Goal: Task Accomplishment & Management: Complete application form

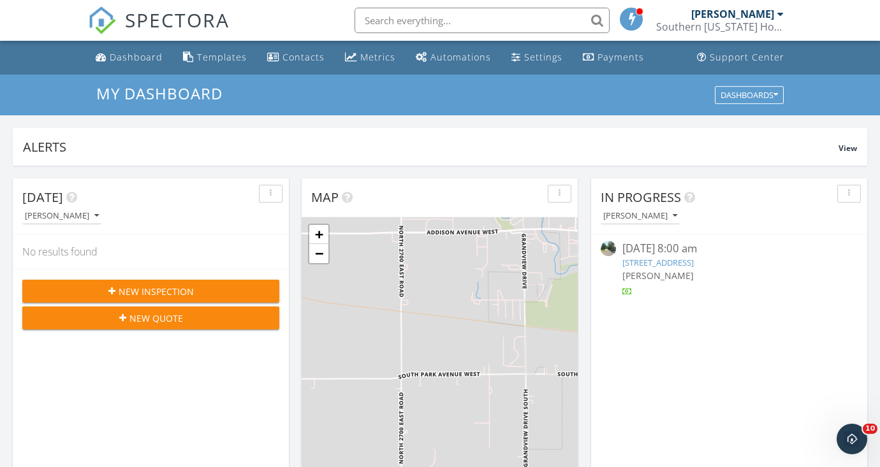
click at [168, 285] on span "New Inspection" at bounding box center [156, 291] width 75 height 13
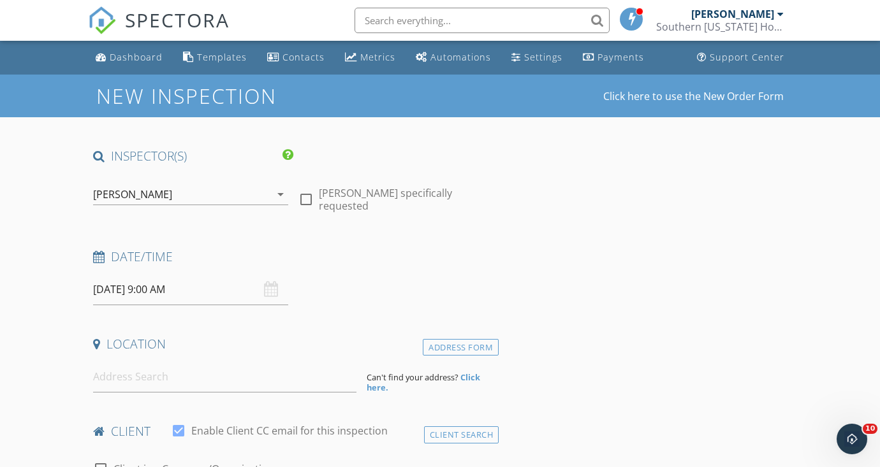
click at [151, 285] on input "09/29/2025 9:00 AM" at bounding box center [190, 289] width 195 height 31
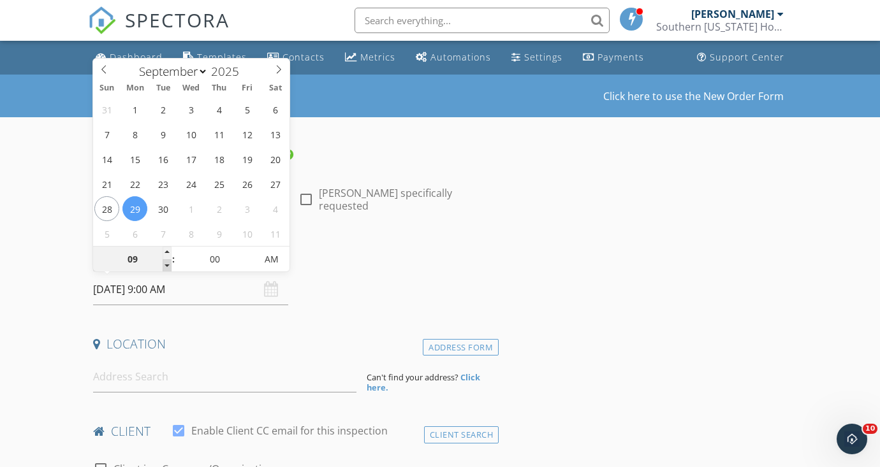
type input "08"
type input "09/29/2025 8:00 AM"
click at [164, 266] on span at bounding box center [167, 265] width 9 height 13
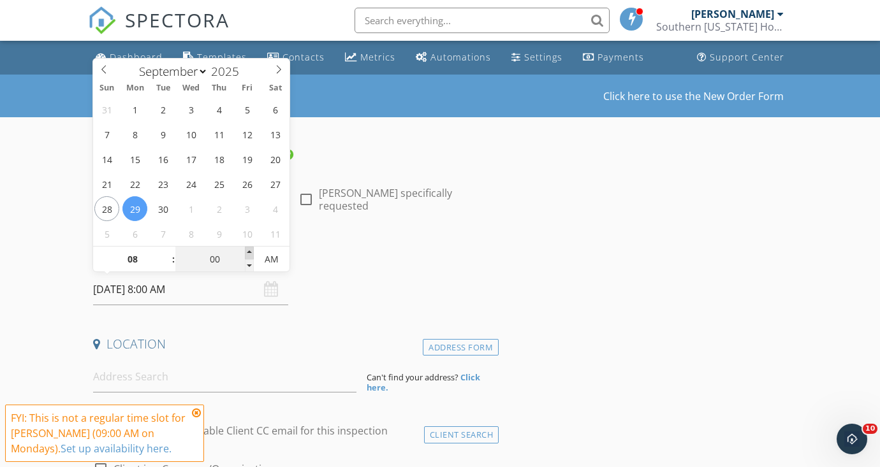
type input "05"
type input "09/29/2025 8:05 AM"
click at [252, 252] on span at bounding box center [249, 253] width 9 height 13
type input "10"
type input "09/29/2025 8:10 AM"
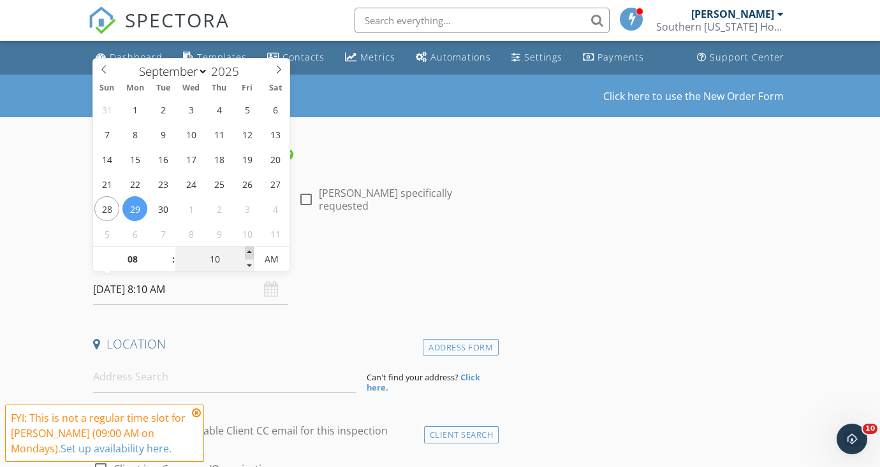
click at [252, 252] on span at bounding box center [249, 253] width 9 height 13
type input "15"
type input "09/29/2025 8:15 AM"
click at [252, 252] on span at bounding box center [249, 253] width 9 height 13
type input "20"
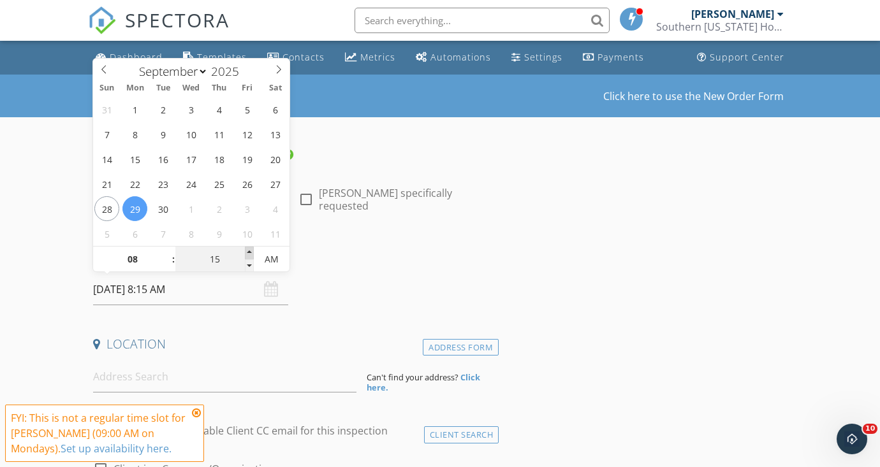
type input "09/29/2025 8:20 AM"
click at [252, 252] on span at bounding box center [249, 253] width 9 height 13
type input "25"
type input "09/29/2025 8:25 AM"
click at [252, 252] on span at bounding box center [249, 253] width 9 height 13
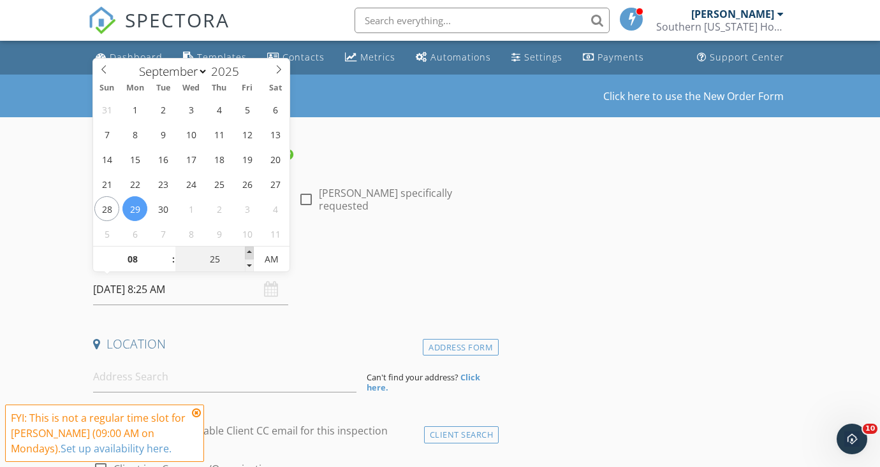
type input "30"
type input "09/29/2025 8:30 AM"
click at [252, 252] on span at bounding box center [249, 253] width 9 height 13
click at [194, 410] on icon at bounding box center [196, 413] width 9 height 10
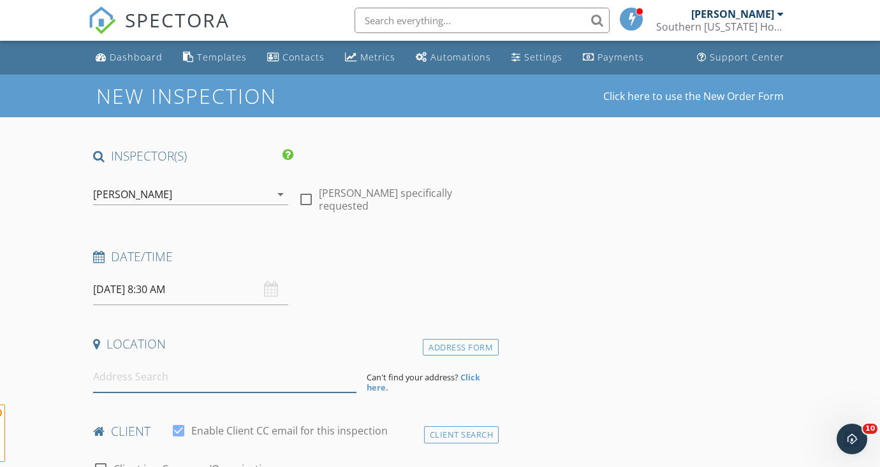
click at [208, 380] on input at bounding box center [224, 376] width 263 height 31
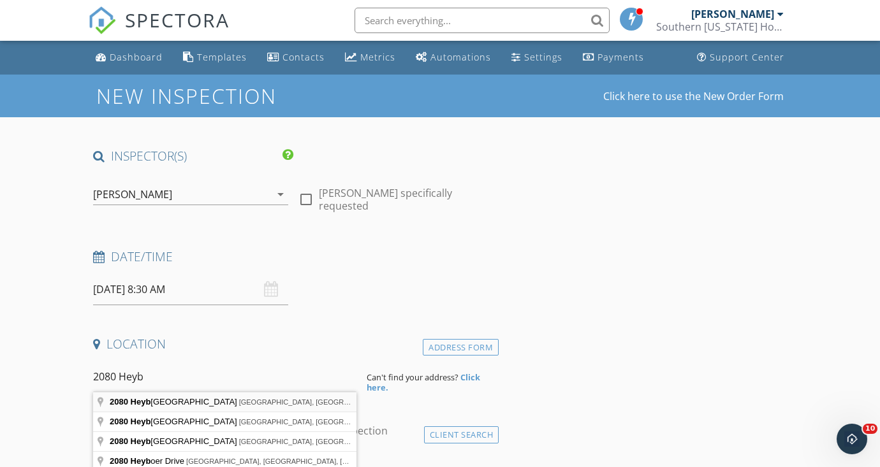
type input "2080 Heyburn Avenue East, Twin Falls, ID, USA"
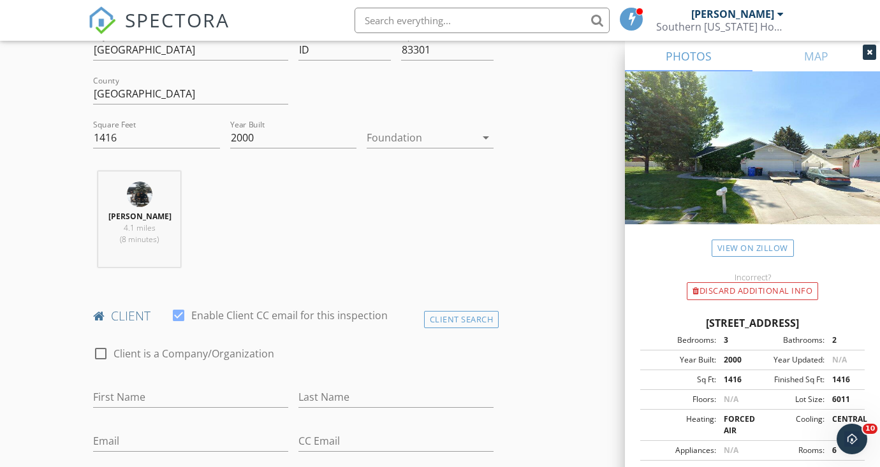
scroll to position [454, 0]
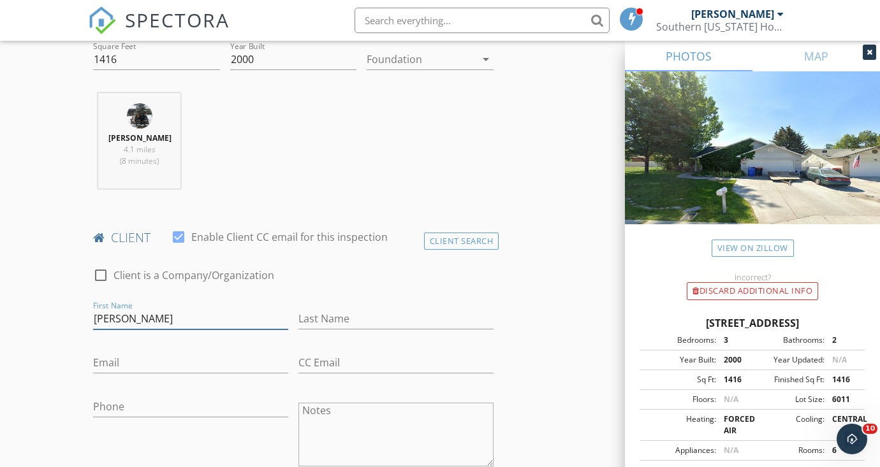
type input "Renee"
type input "L"
type input "B"
type input "n"
type input "Nutting"
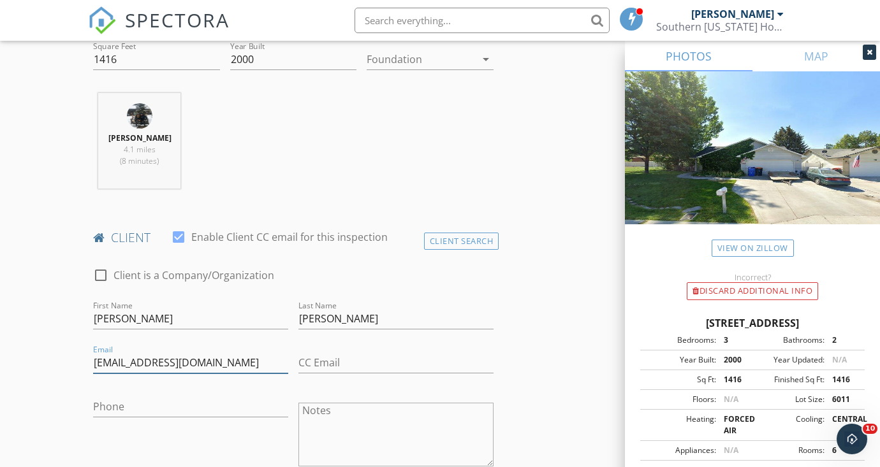
type input "reneehaner@hotmail.com"
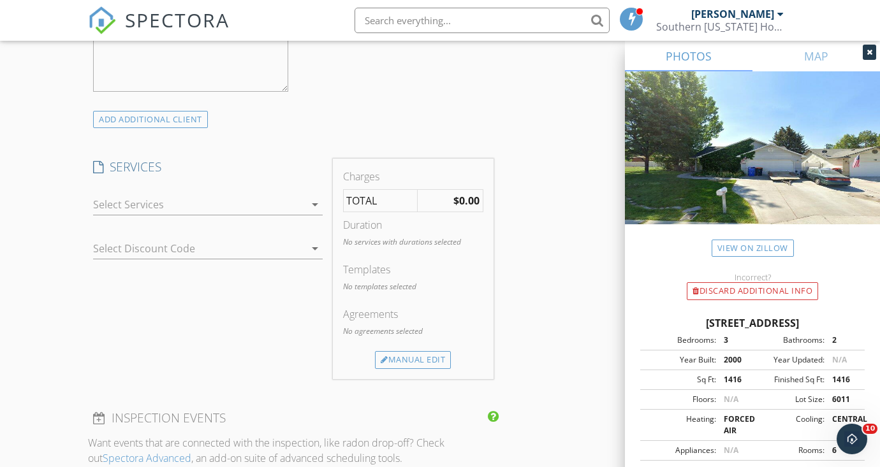
scroll to position [950, 0]
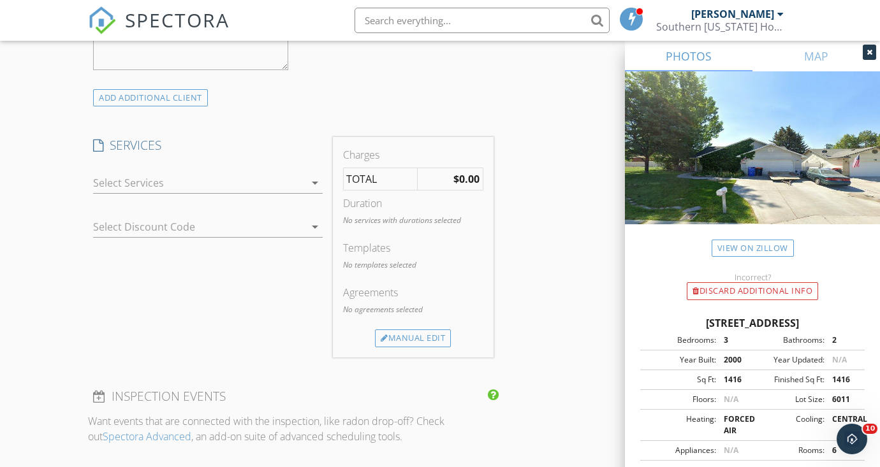
type input "208-595-0865"
click at [308, 175] on icon "arrow_drop_down" at bounding box center [314, 182] width 15 height 15
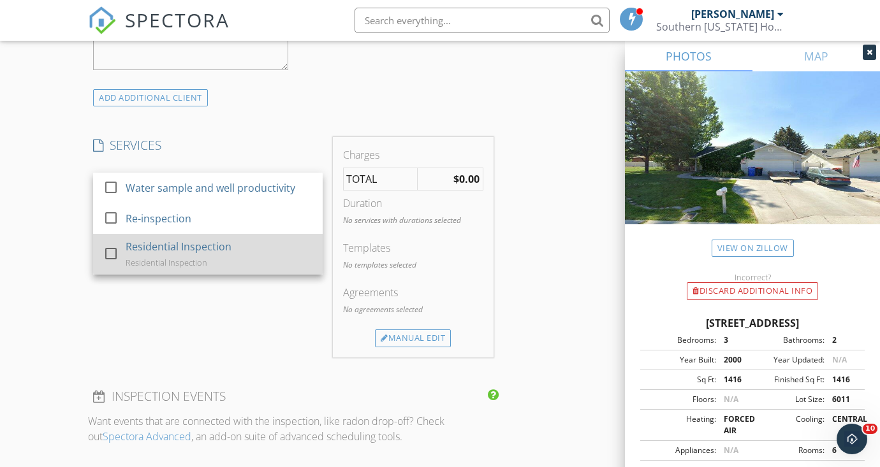
click at [239, 242] on div "Residential Inspection Residential Inspection" at bounding box center [219, 254] width 187 height 41
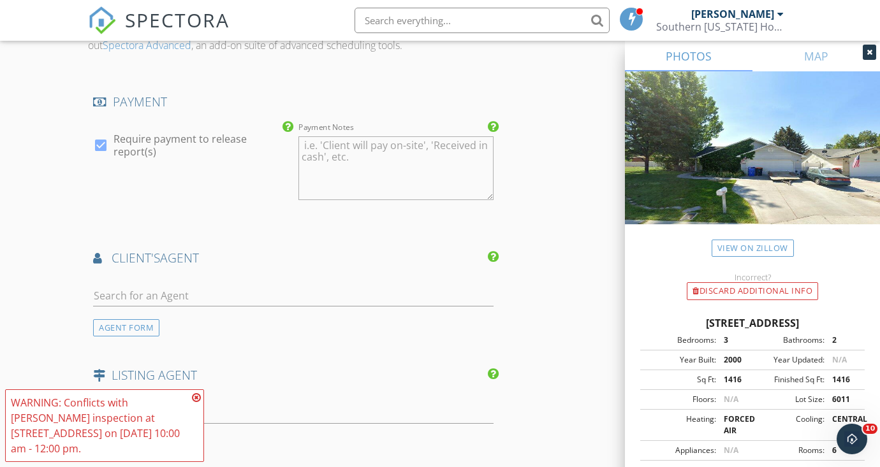
scroll to position [1425, 0]
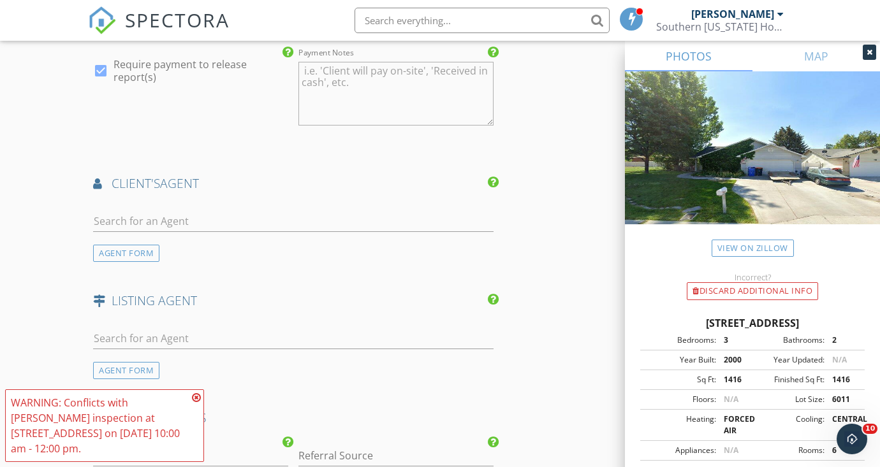
click at [195, 395] on icon at bounding box center [196, 398] width 9 height 10
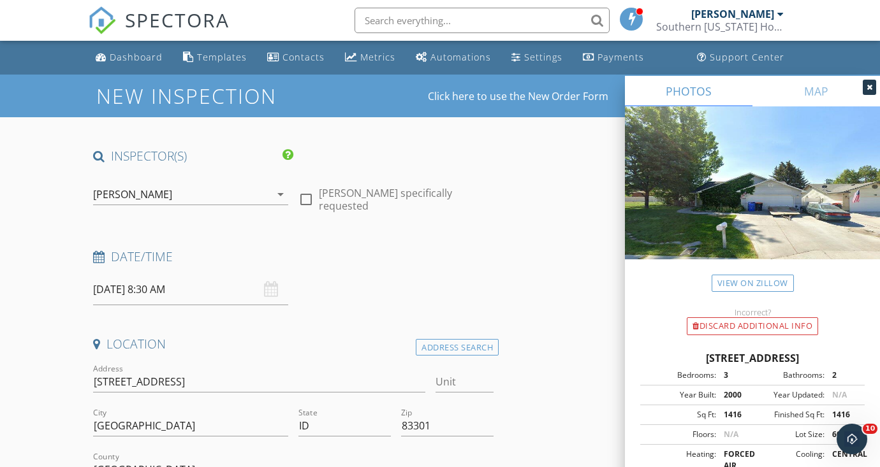
scroll to position [0, 0]
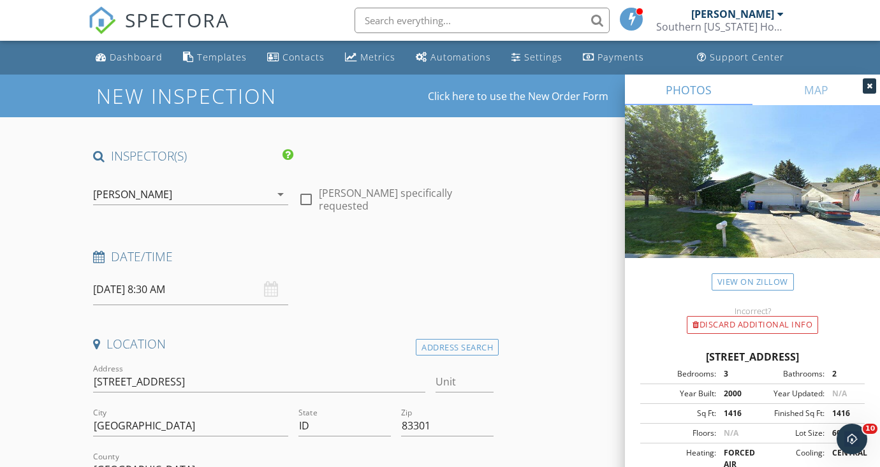
click at [114, 291] on input "09/29/2025 8:30 AM" at bounding box center [190, 289] width 195 height 31
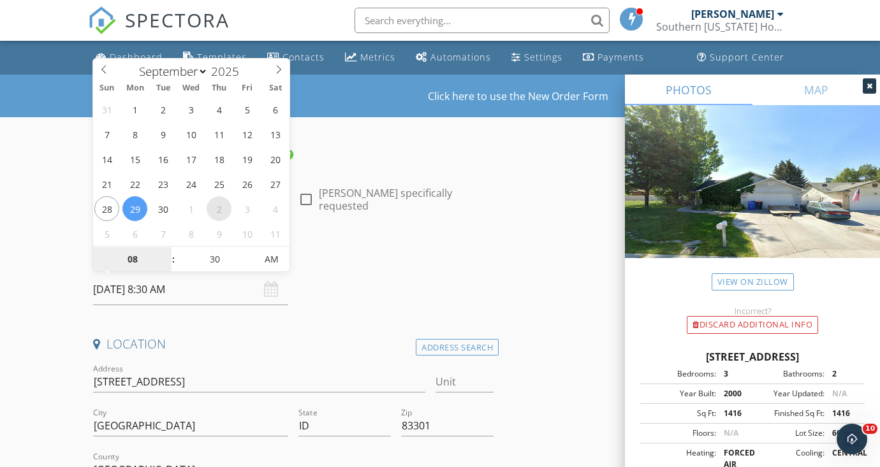
select select "9"
type input "[DATE] 8:30 AM"
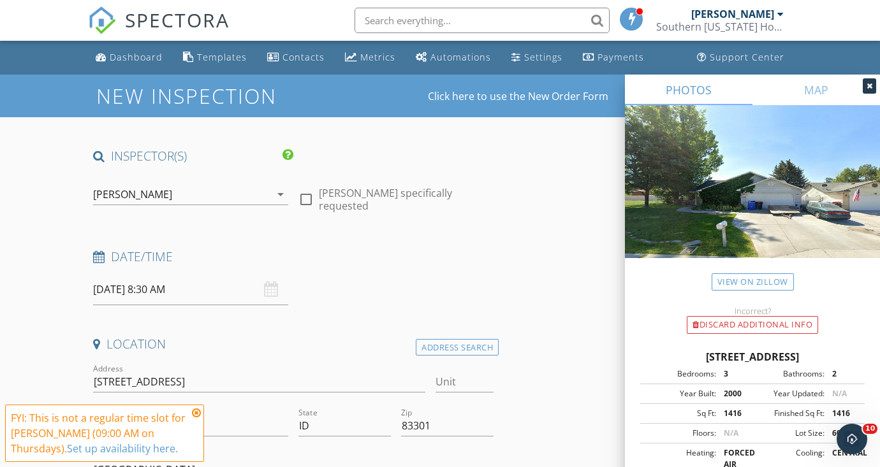
click at [195, 410] on icon at bounding box center [196, 413] width 9 height 10
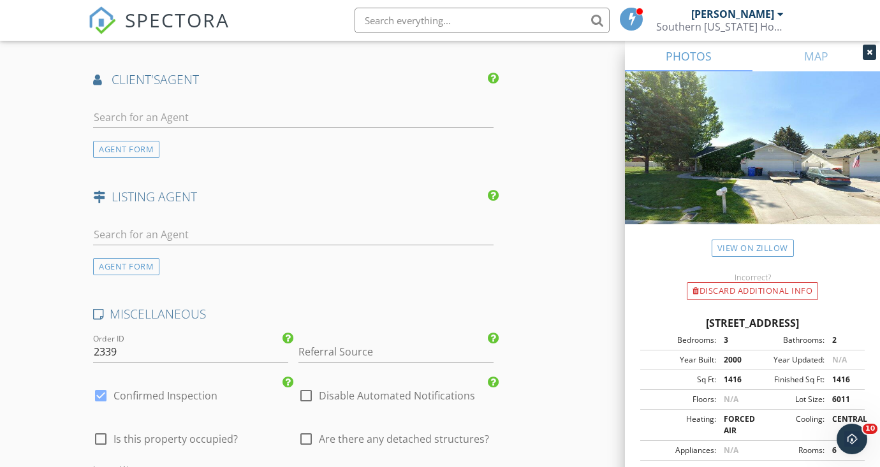
scroll to position [1585, 0]
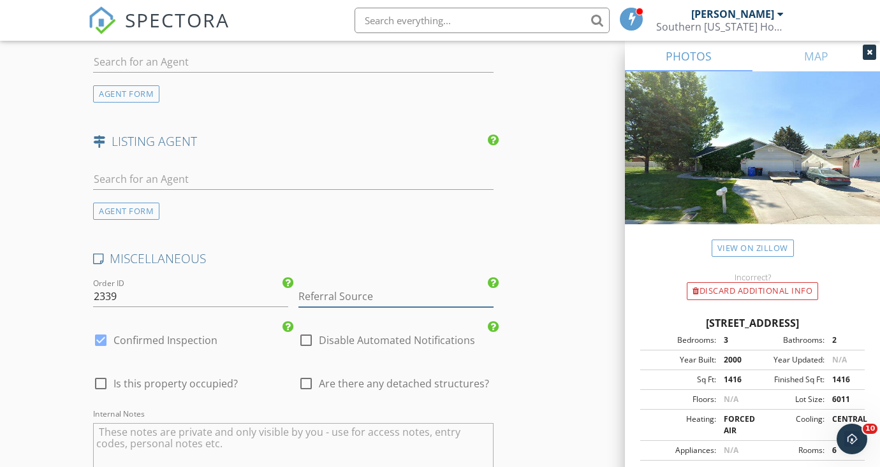
click at [346, 292] on input "Referral Source" at bounding box center [395, 296] width 195 height 21
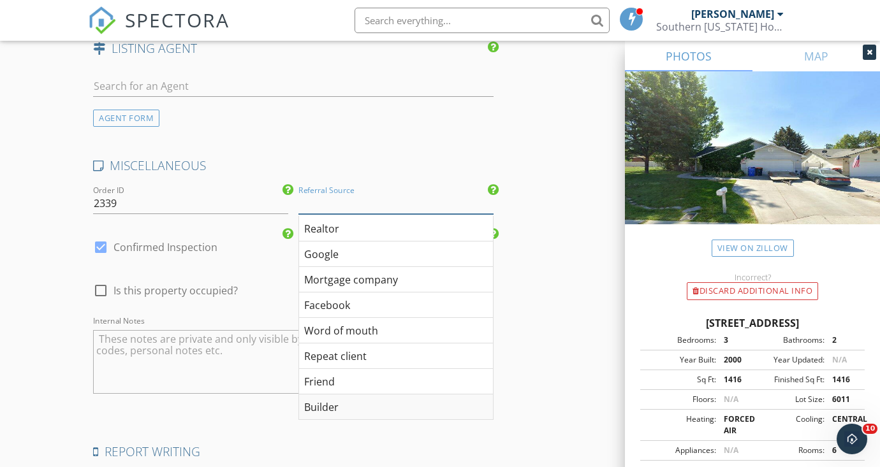
scroll to position [1679, 0]
click at [337, 381] on div "Friend" at bounding box center [396, 380] width 194 height 25
type input "Friend"
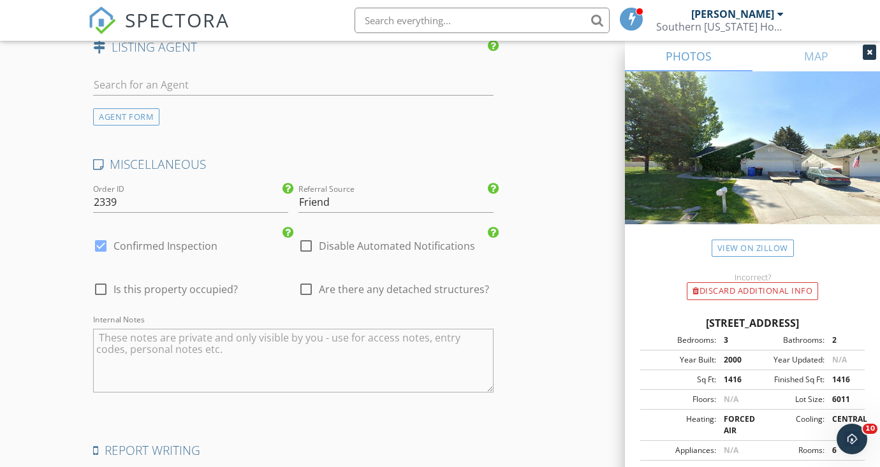
click at [337, 381] on textarea "Internal Notes" at bounding box center [293, 361] width 400 height 64
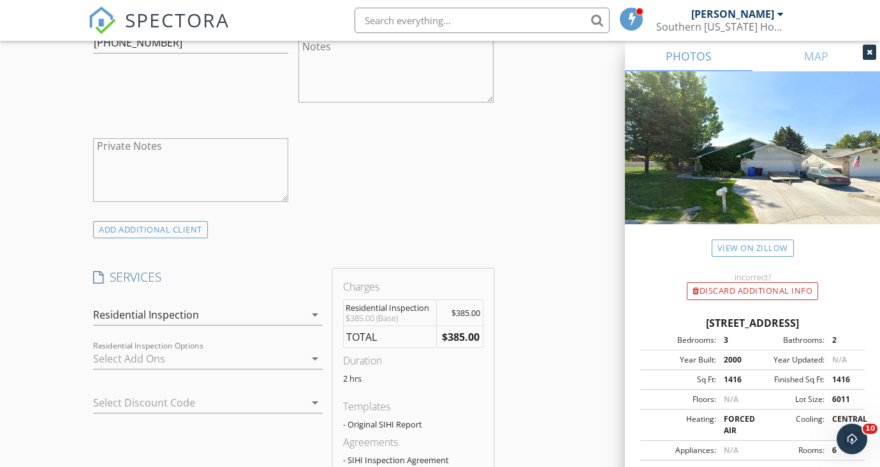
scroll to position [910, 0]
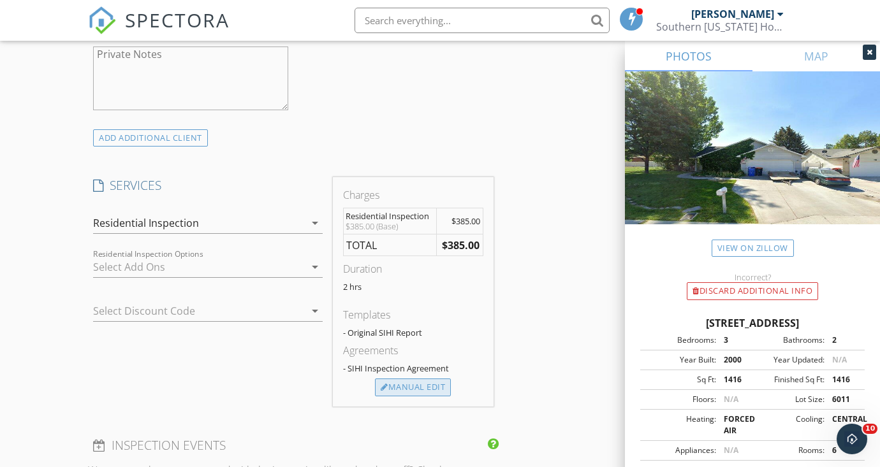
type textarea "Renee coming at 11:00"
click at [417, 381] on div "Manual Edit" at bounding box center [413, 388] width 76 height 18
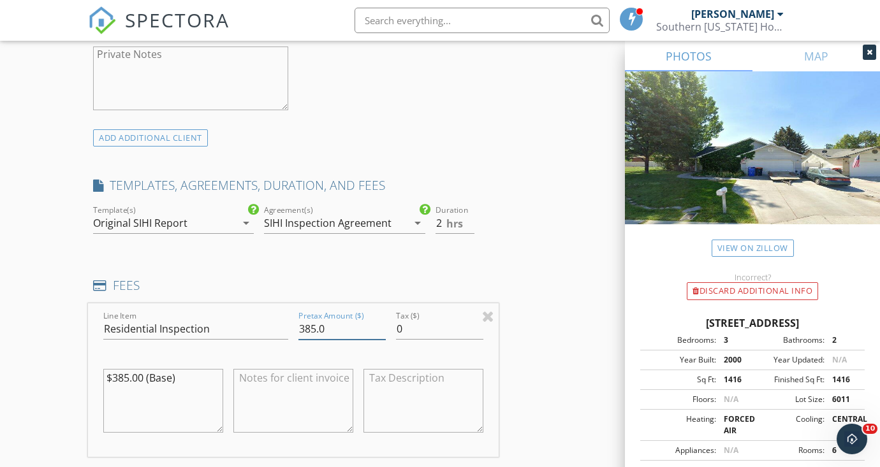
click at [335, 330] on input "385.0" at bounding box center [341, 329] width 87 height 21
type input "250"
click at [177, 379] on textarea "$385.00 (Base)" at bounding box center [163, 401] width 120 height 64
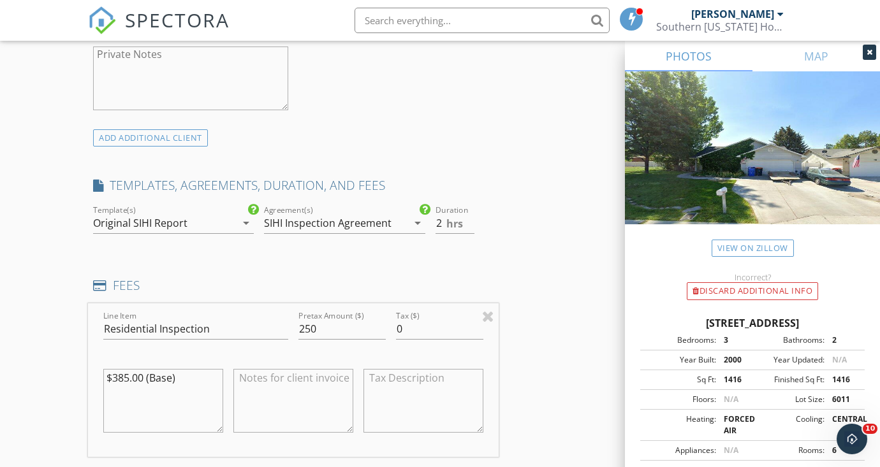
click at [177, 379] on textarea "$385.00 (Base)" at bounding box center [163, 401] width 120 height 64
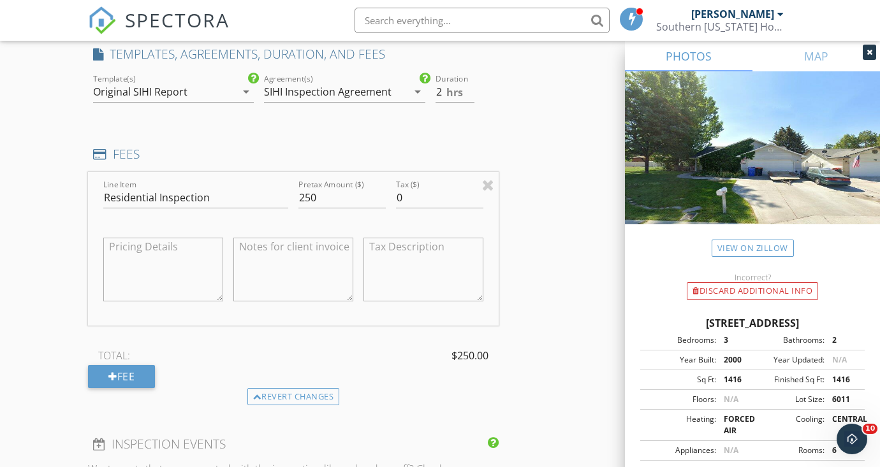
scroll to position [1043, 0]
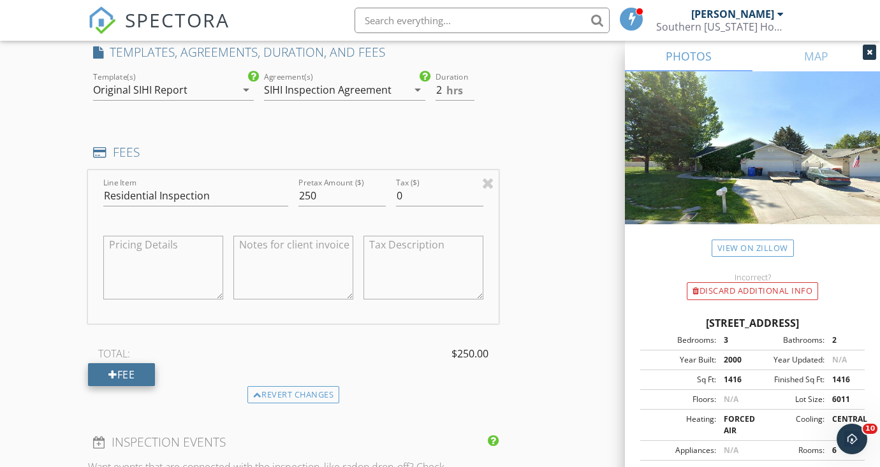
click at [143, 372] on div "Fee" at bounding box center [121, 374] width 67 height 23
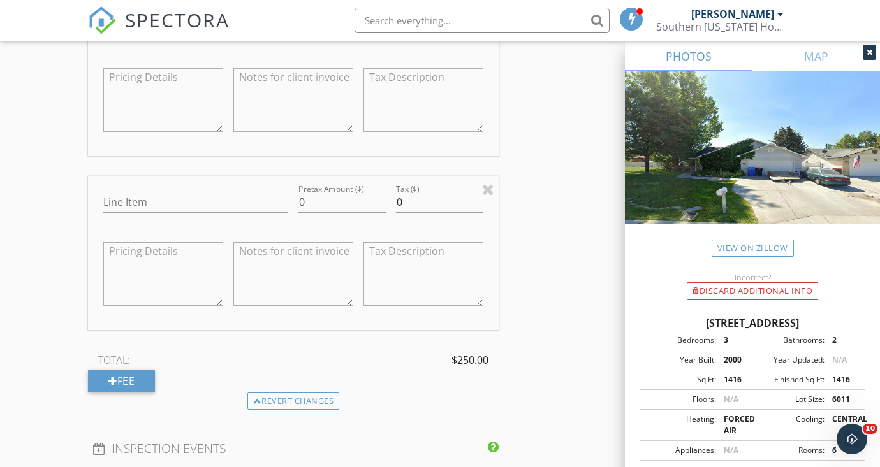
scroll to position [1247, 0]
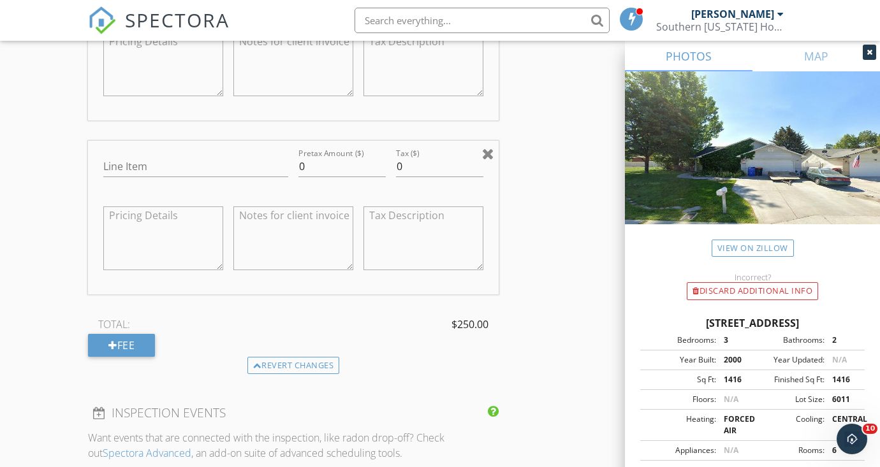
click at [486, 146] on div at bounding box center [488, 153] width 12 height 15
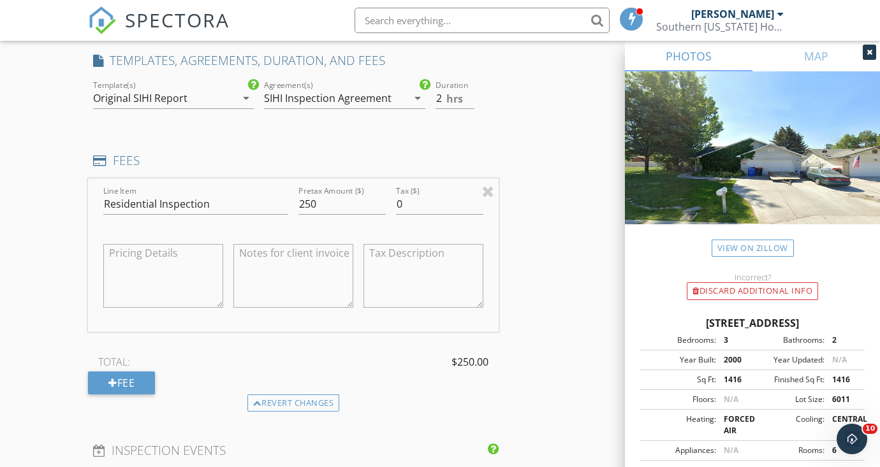
scroll to position [1034, 0]
click at [308, 254] on textarea at bounding box center [293, 277] width 120 height 64
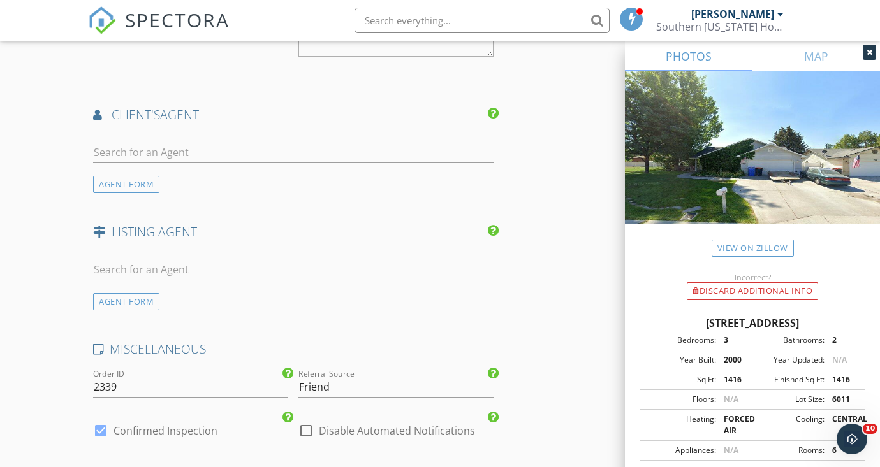
scroll to position [1631, 0]
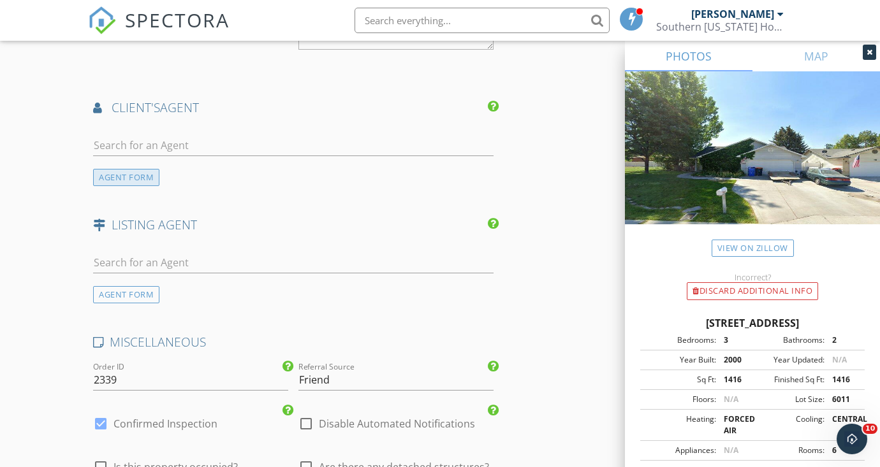
type textarea "Family/Friend discount applied"
click at [113, 170] on div "AGENT FORM" at bounding box center [126, 177] width 66 height 17
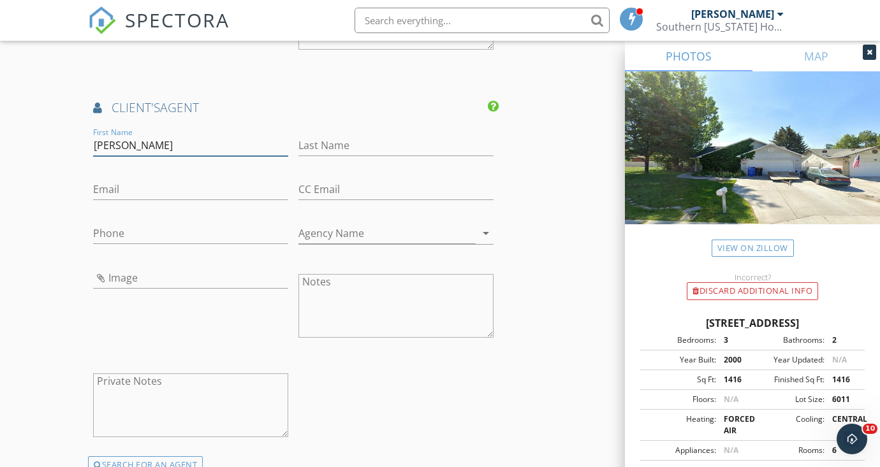
type input "Renee"
type input "Lopz"
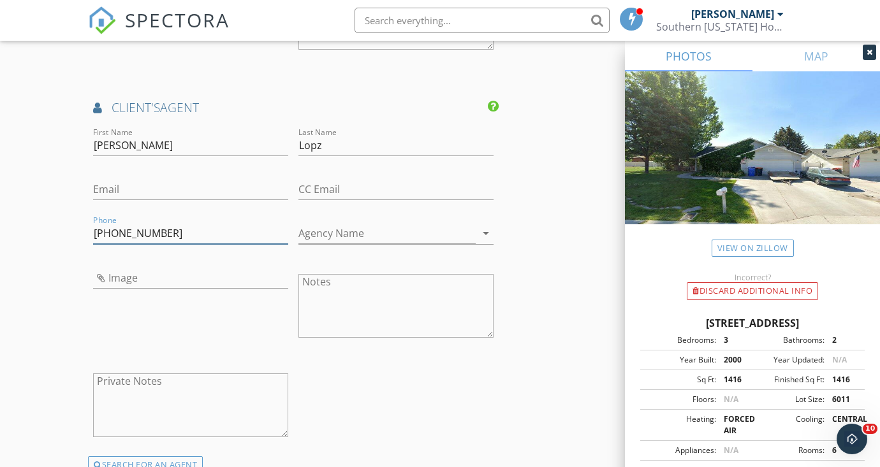
type input "208-731-1833"
paste input "renee@willowrealestategroup.com"
type input "renee@willowrealestategroup.com"
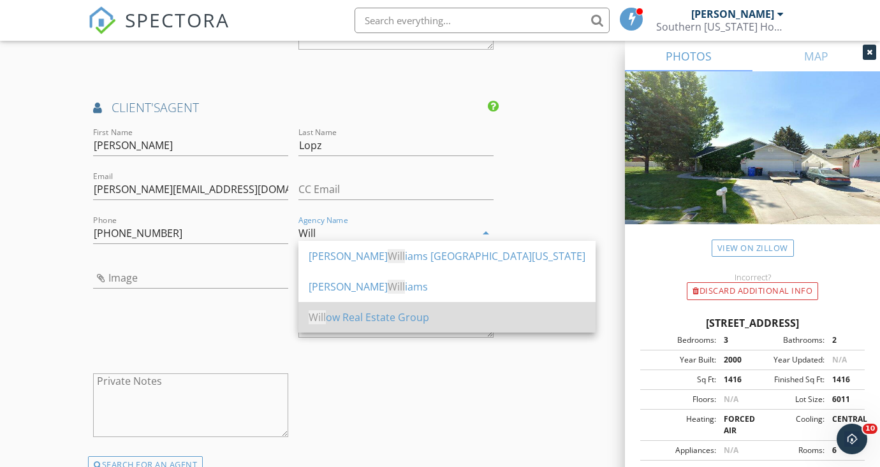
click at [344, 316] on div "Will ow Real Estate Group" at bounding box center [446, 317] width 277 height 15
type input "Willow Real Estate Group"
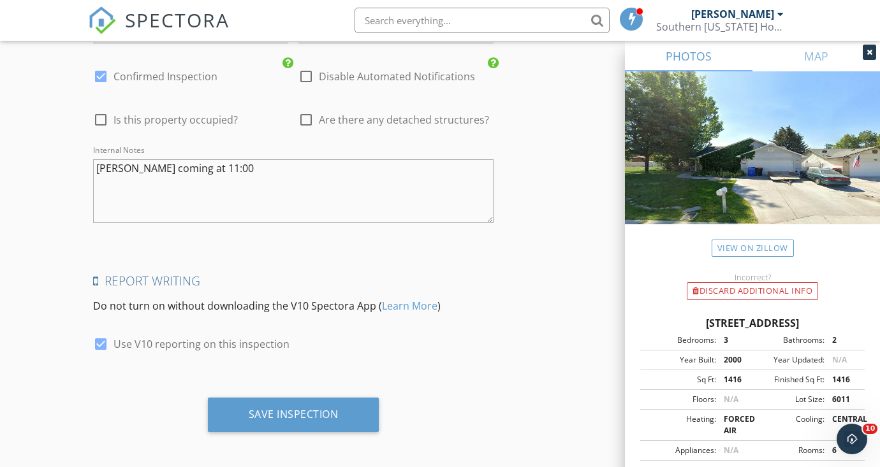
scroll to position [2266, 0]
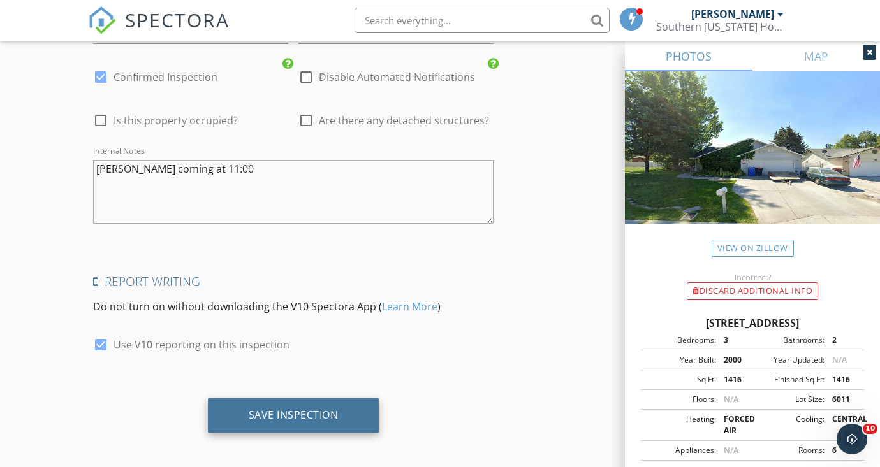
click at [303, 416] on div "Save Inspection" at bounding box center [293, 415] width 171 height 34
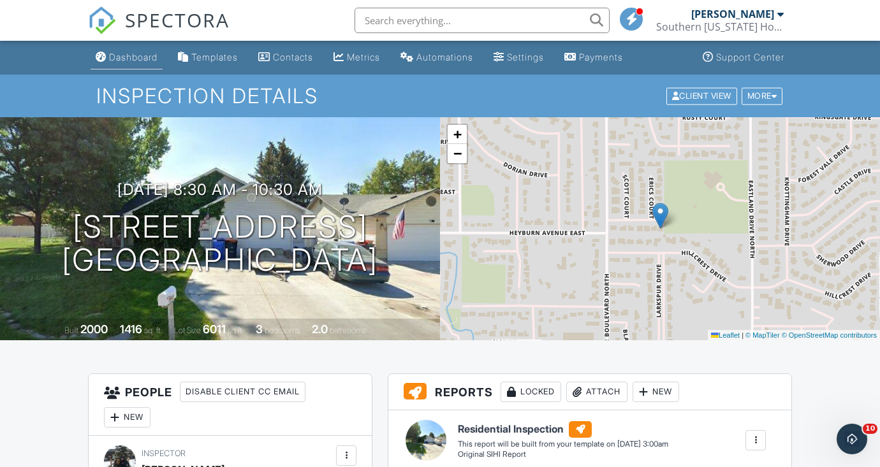
click at [126, 62] on div "Dashboard" at bounding box center [133, 57] width 48 height 11
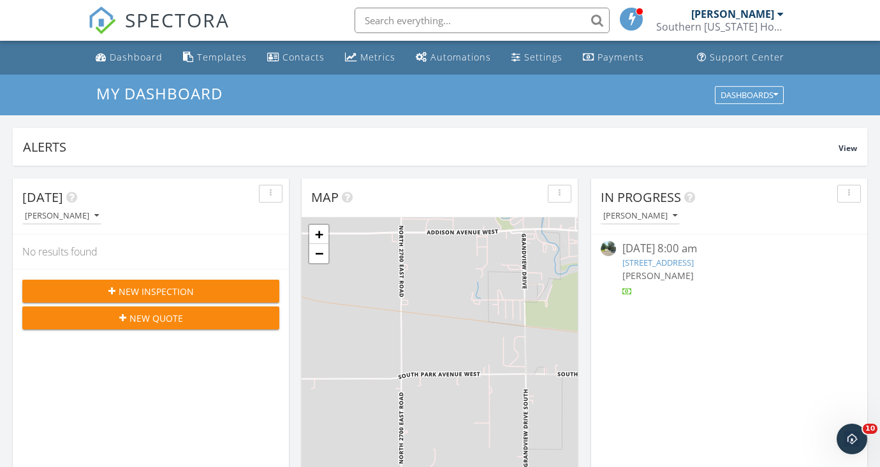
click at [159, 296] on span "New Inspection" at bounding box center [156, 291] width 75 height 13
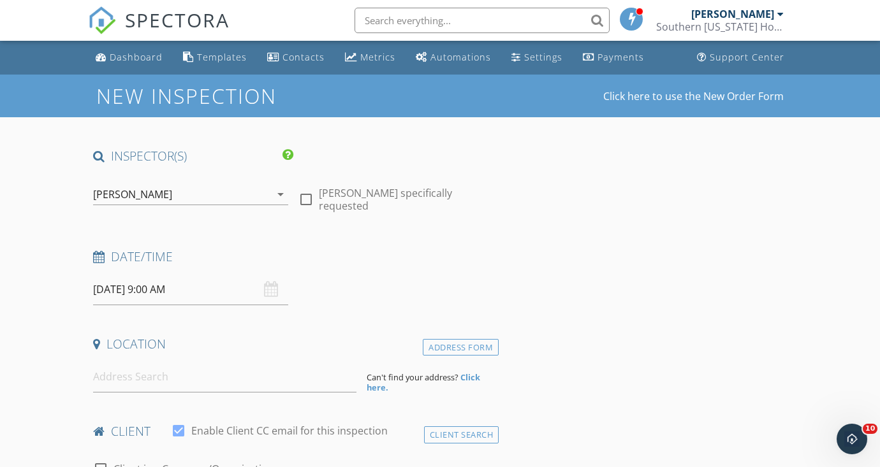
click at [110, 289] on input "[DATE] 9:00 AM" at bounding box center [190, 289] width 195 height 31
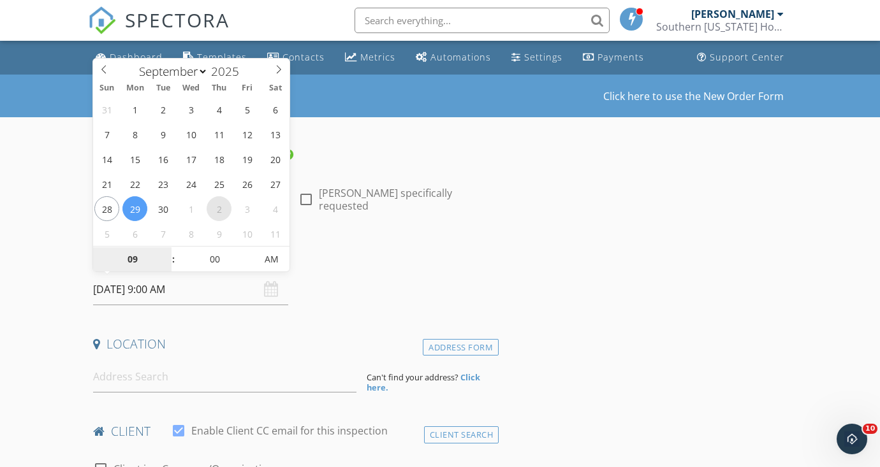
select select "9"
type input "[DATE] 9:00 AM"
click at [166, 254] on span at bounding box center [167, 253] width 9 height 13
type input "10"
type input "10/02/2025 10:00 AM"
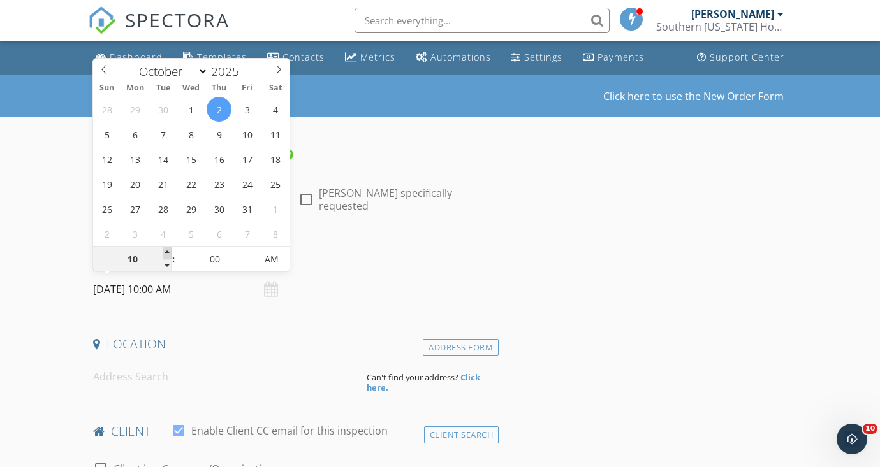
type input "11"
type input "10/02/2025 11:00 AM"
click at [166, 254] on span at bounding box center [167, 253] width 9 height 13
type input "12"
type input "10/02/2025 12:00 PM"
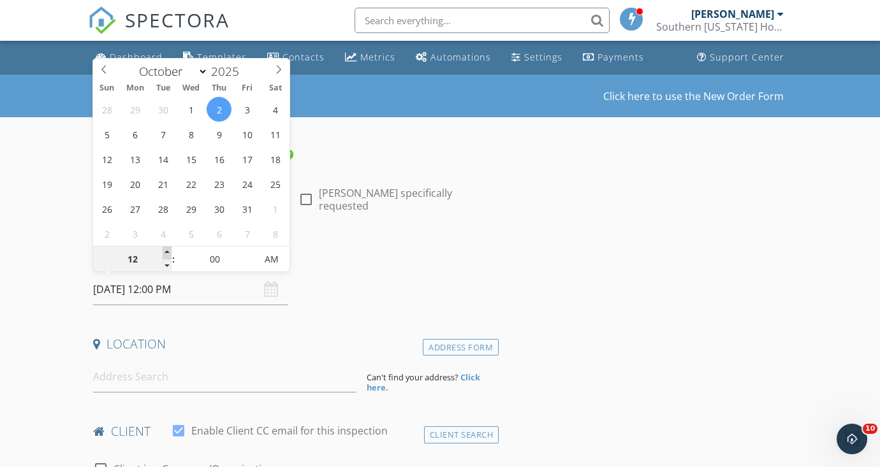
click at [166, 254] on span at bounding box center [167, 253] width 9 height 13
type input "01"
type input "[DATE] 1:00 PM"
click at [166, 254] on span at bounding box center [167, 253] width 9 height 13
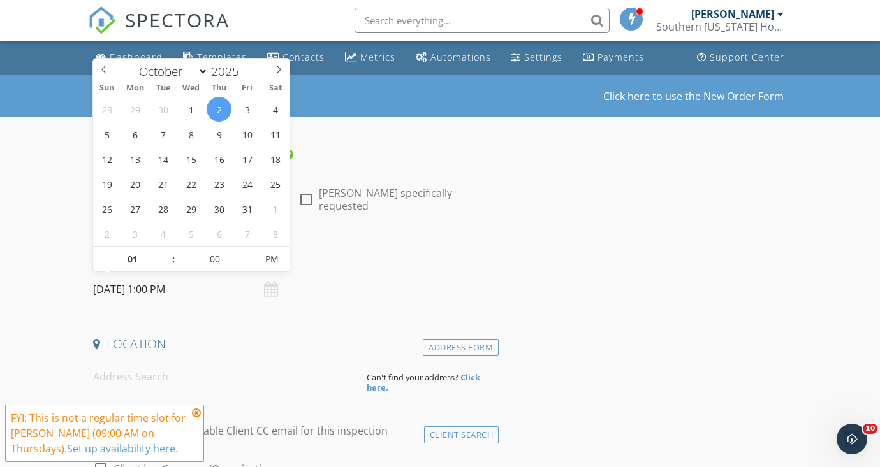
click at [196, 412] on icon at bounding box center [196, 413] width 9 height 10
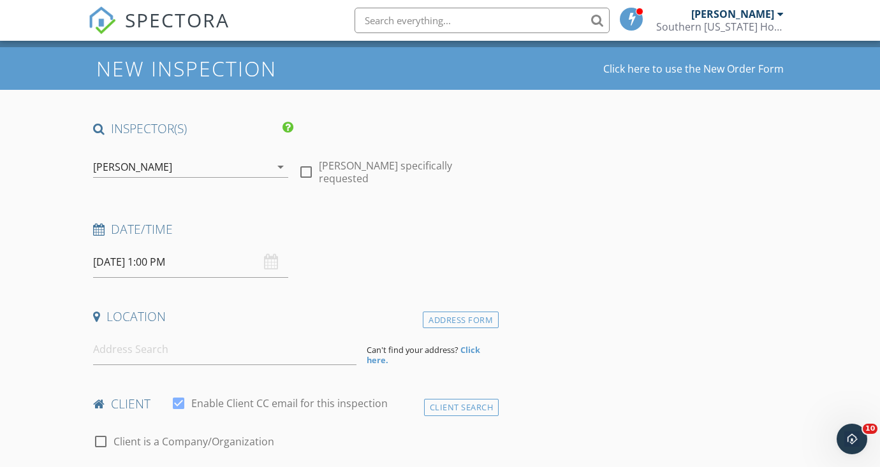
scroll to position [32, 0]
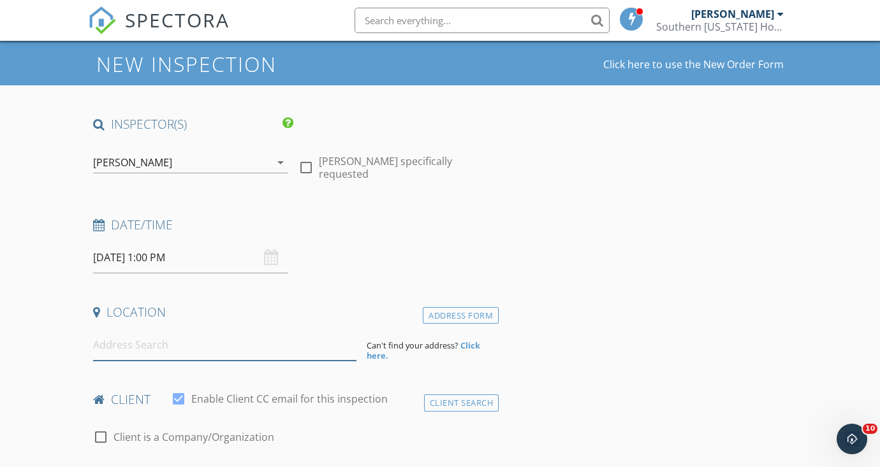
click at [221, 348] on input at bounding box center [224, 345] width 263 height 31
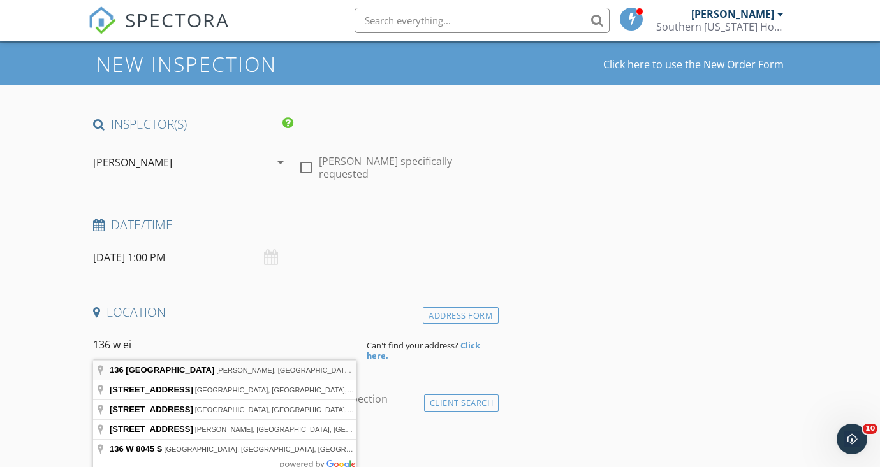
type input "136 West 8th Street, Burley, ID, USA"
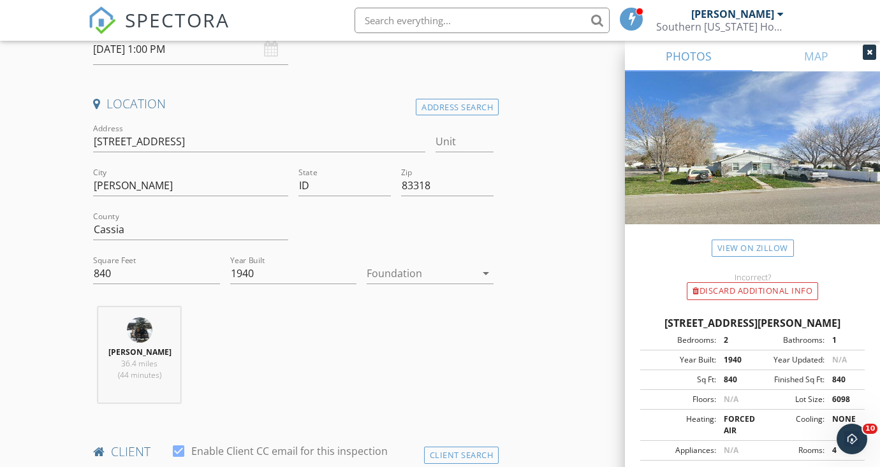
scroll to position [276, 0]
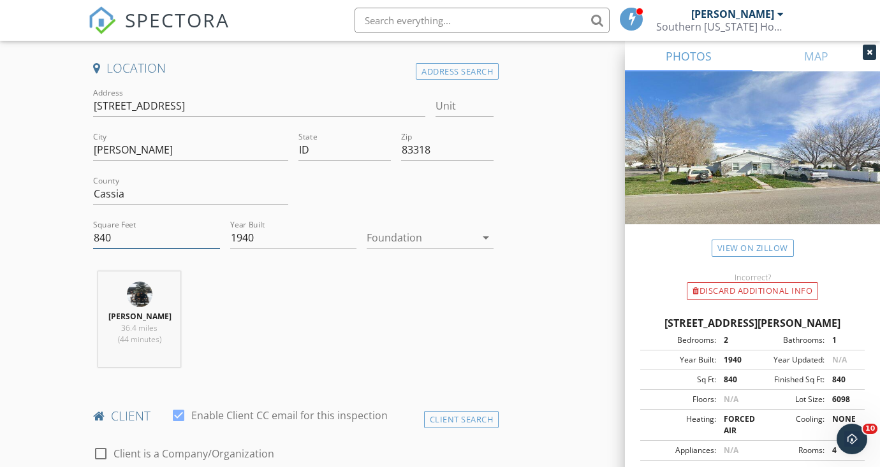
click at [149, 240] on input "840" at bounding box center [156, 238] width 127 height 21
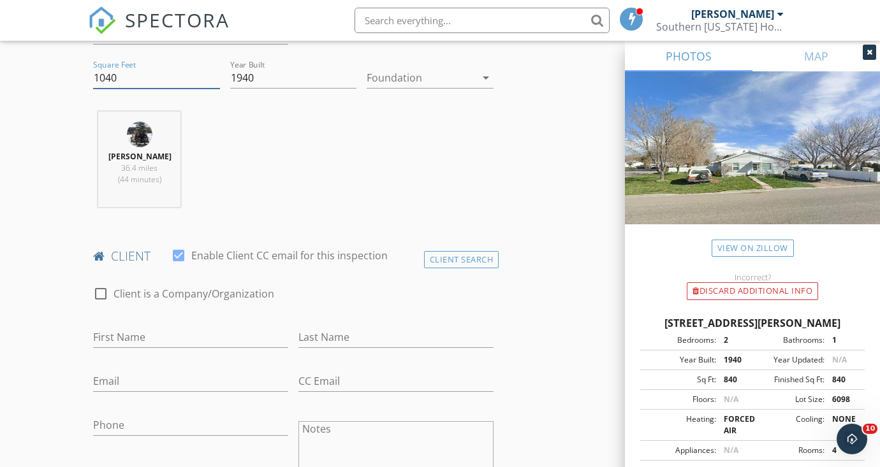
type input "1040"
type input "[PERSON_NAME]"
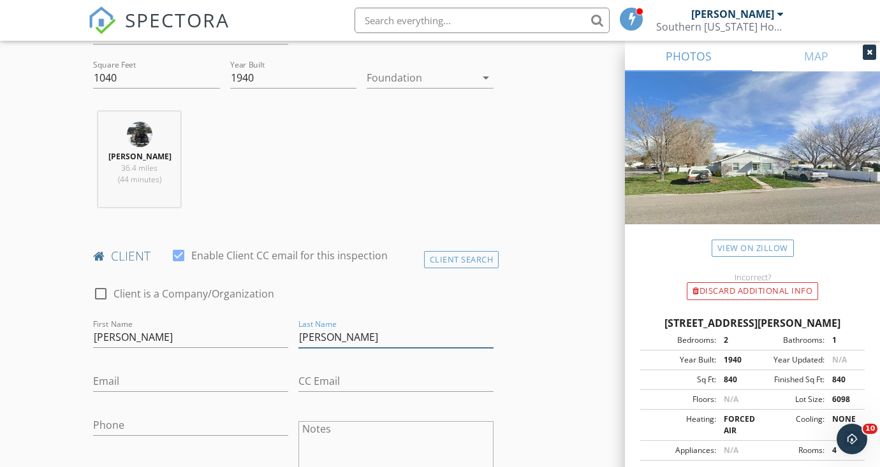
type input "[PERSON_NAME]"
type input "[EMAIL_ADDRESS][DOMAIN_NAME]"
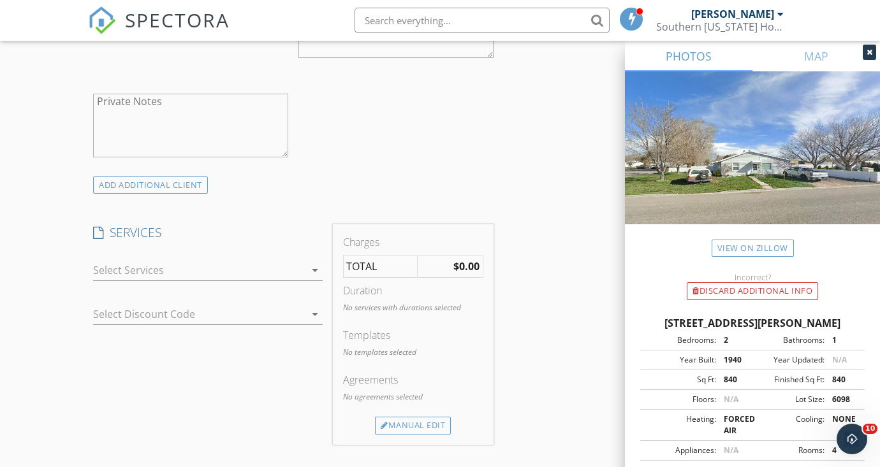
scroll to position [899, 0]
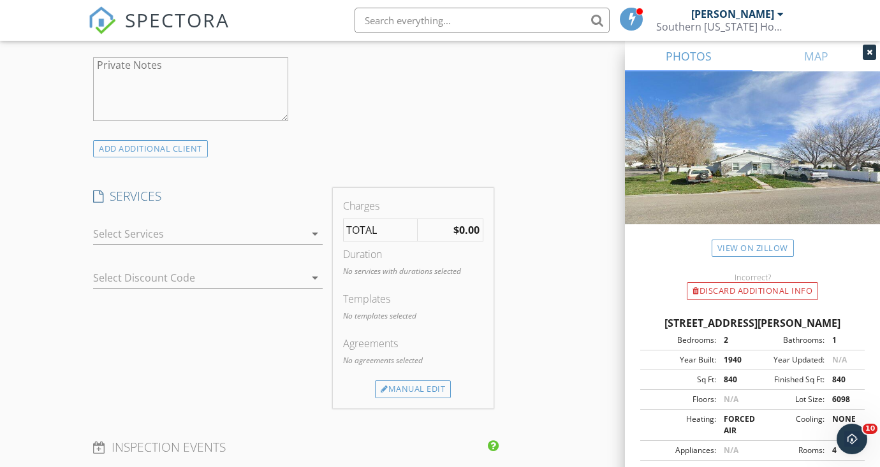
type input "[PHONE_NUMBER]"
click at [311, 230] on icon "arrow_drop_down" at bounding box center [314, 233] width 15 height 15
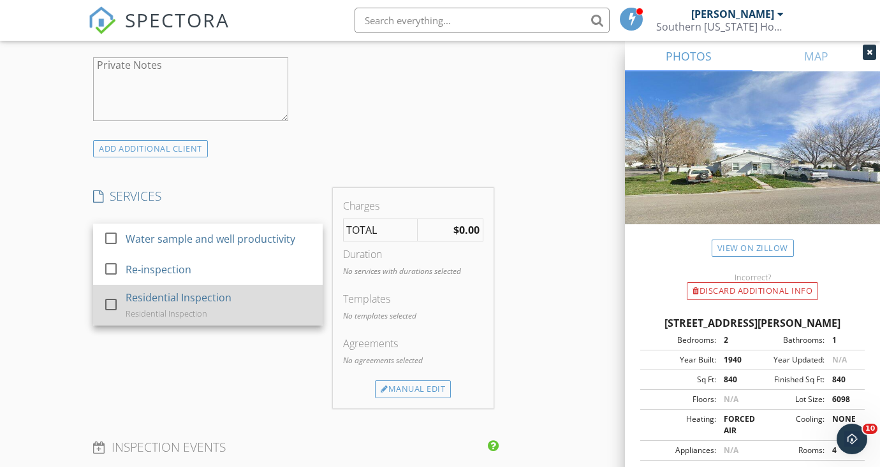
click at [219, 290] on div "Residential Inspection" at bounding box center [179, 297] width 106 height 15
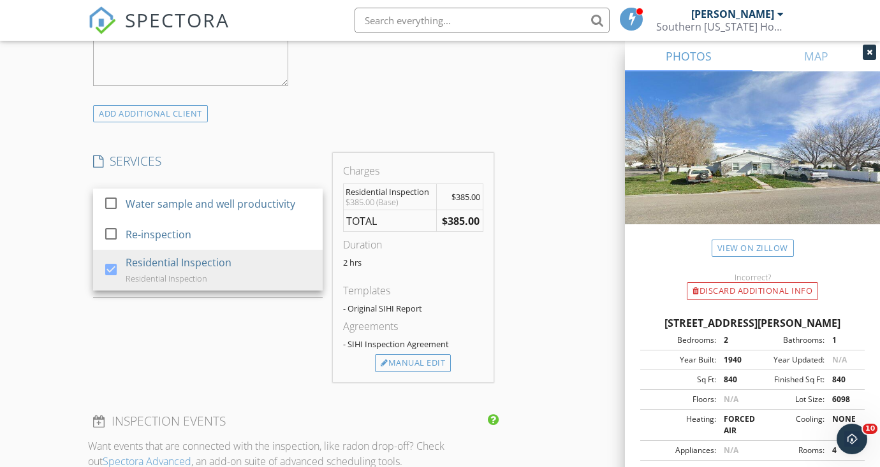
scroll to position [994, 0]
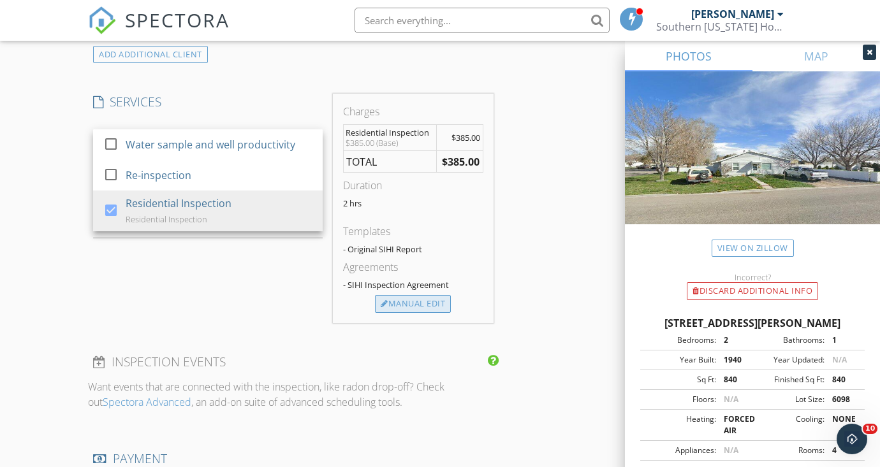
click at [407, 308] on div "Manual Edit" at bounding box center [413, 304] width 76 height 18
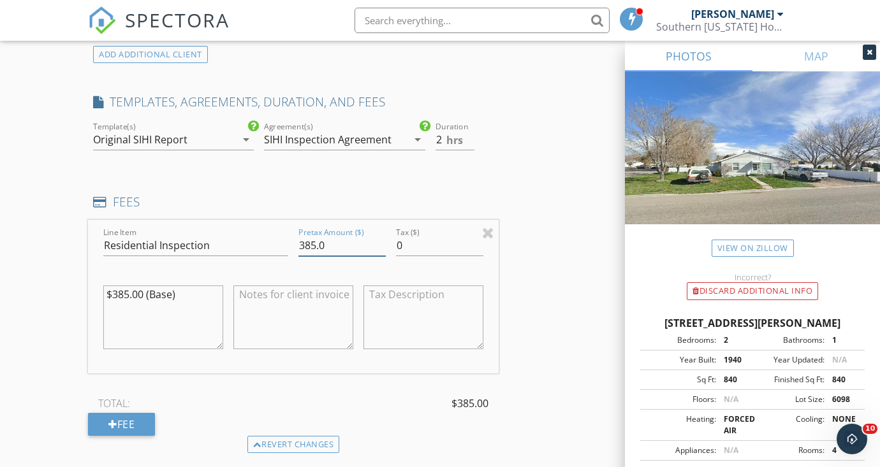
click at [339, 247] on input "385.0" at bounding box center [341, 245] width 87 height 21
type input "470"
click at [142, 297] on textarea "$385.00 (Base)" at bounding box center [163, 318] width 120 height 64
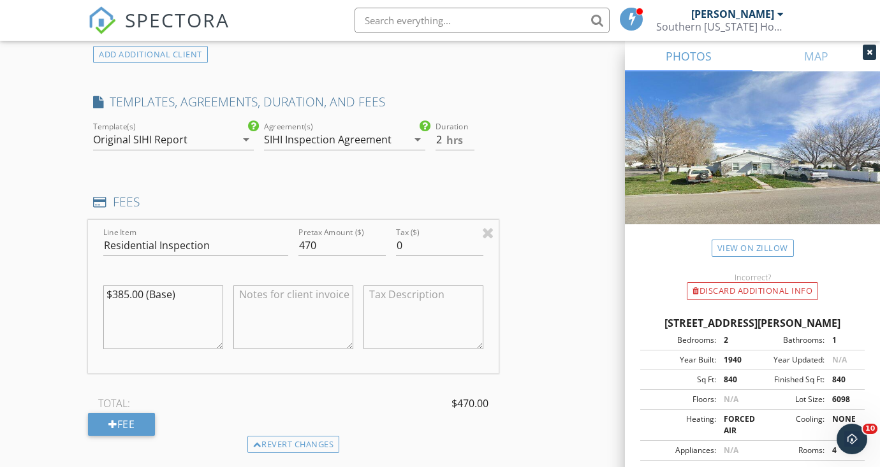
click at [142, 297] on textarea "$385.00 (Base)" at bounding box center [163, 318] width 120 height 64
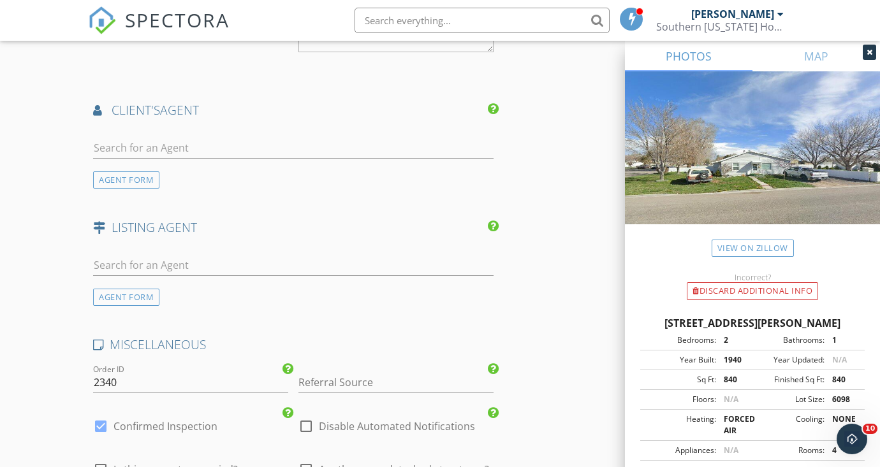
scroll to position [1651, 0]
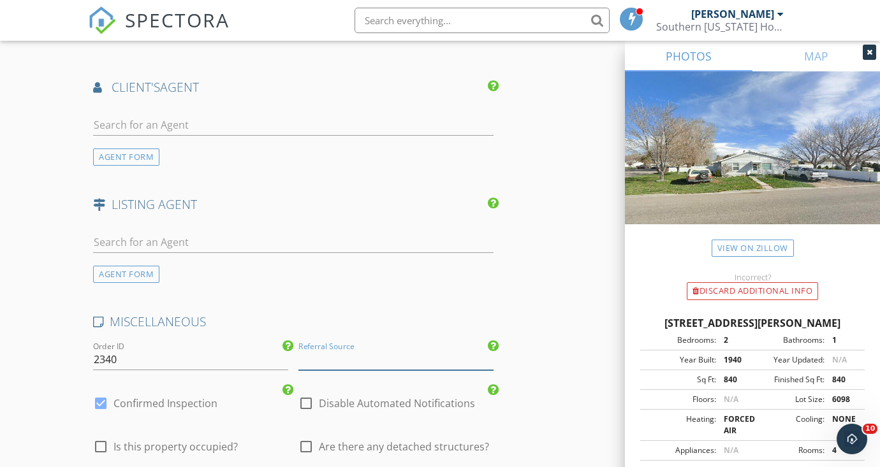
click at [352, 358] on input "Referral Source" at bounding box center [395, 359] width 195 height 21
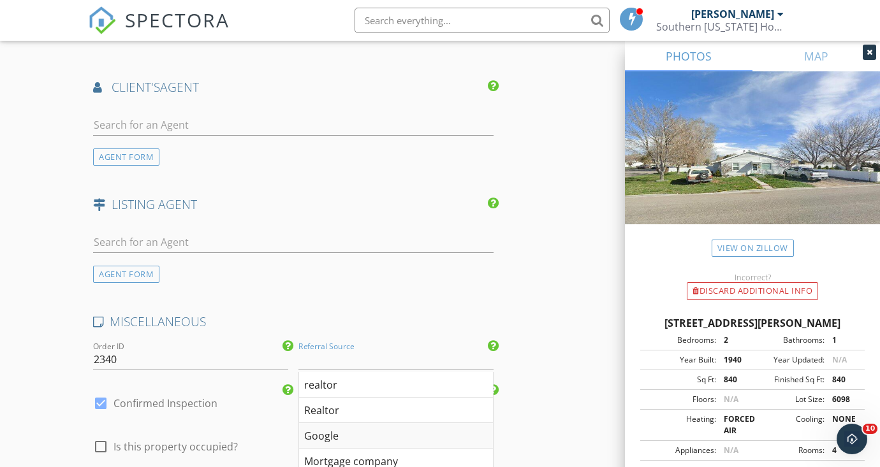
click at [322, 436] on div "Google" at bounding box center [396, 435] width 194 height 25
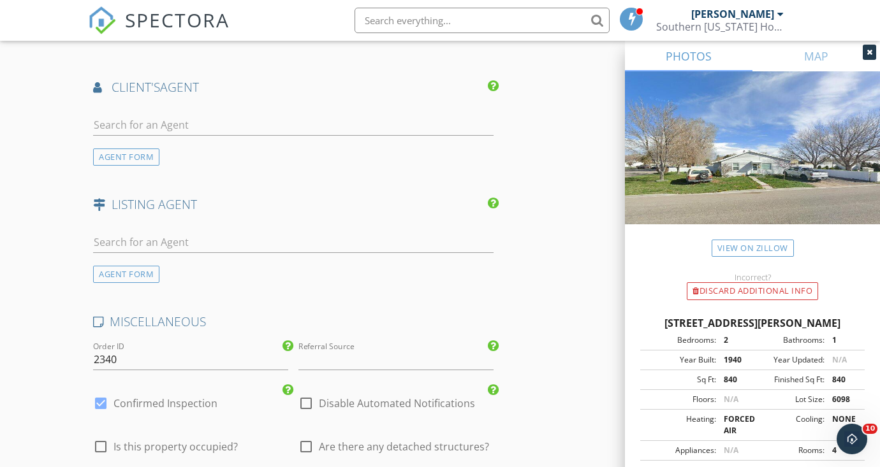
type input "Google"
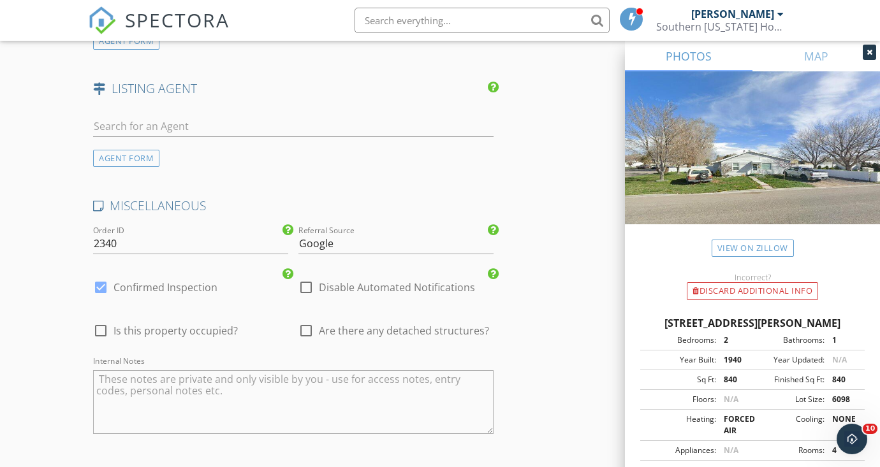
scroll to position [1843, 0]
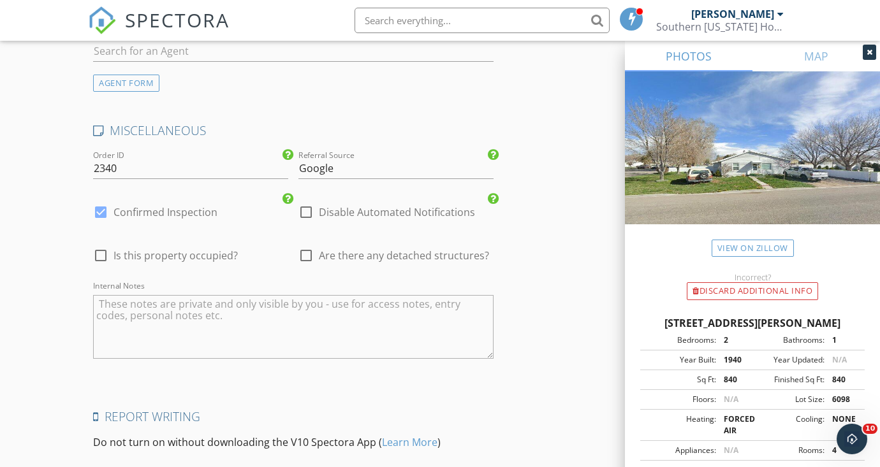
click at [210, 330] on textarea "Internal Notes" at bounding box center [293, 327] width 400 height 64
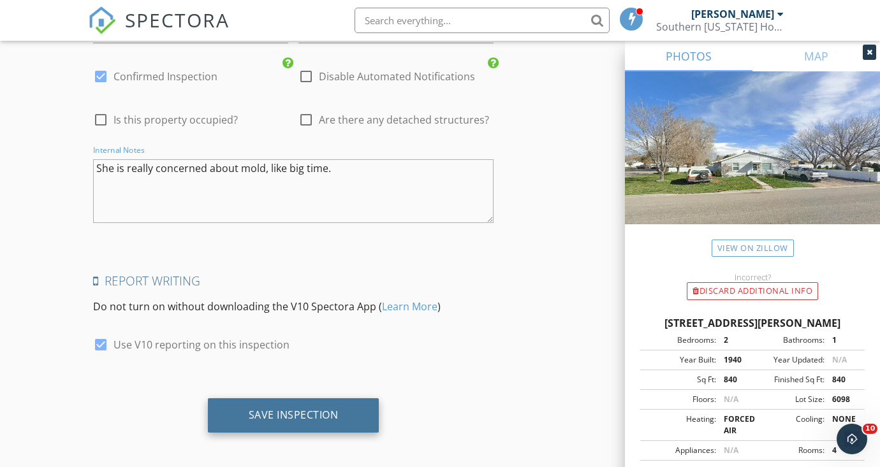
scroll to position [1978, 0]
type textarea "She is really concerned about mold, like big time."
click at [288, 409] on div "Save Inspection" at bounding box center [294, 415] width 90 height 13
